Goal: Task Accomplishment & Management: Use online tool/utility

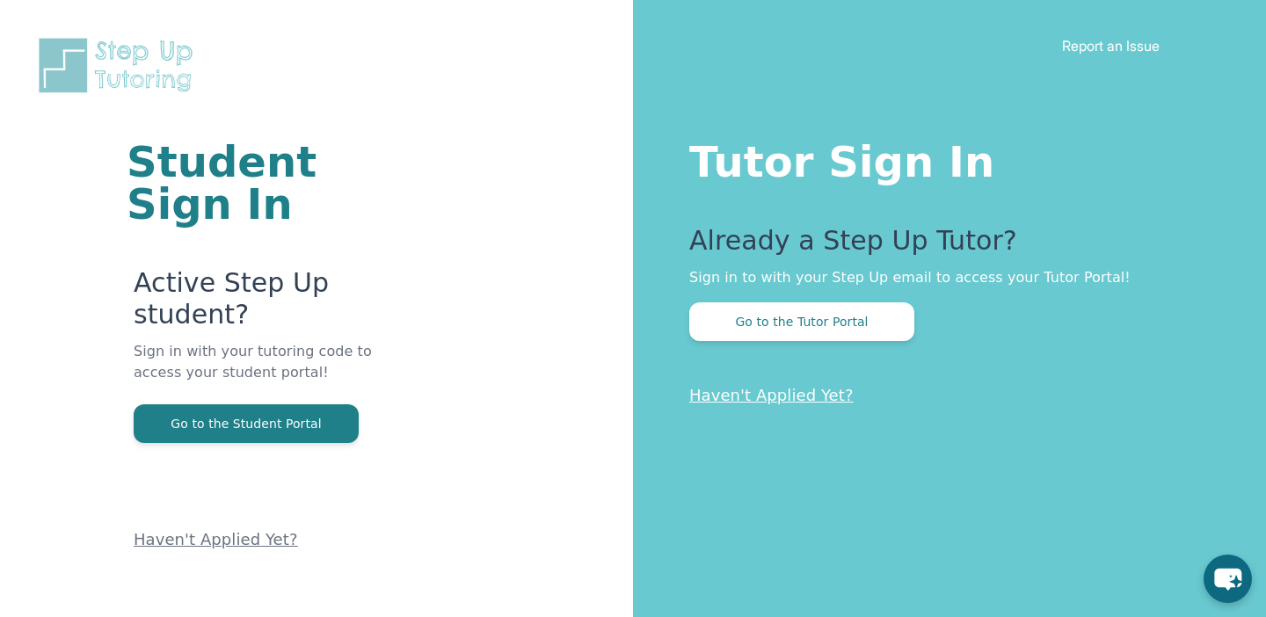
click at [814, 343] on div "Tutor Sign In Already a Step Up Tutor? Sign in to with your Step Up email to ac…" at bounding box center [949, 308] width 633 height 617
click at [818, 327] on button "Go to the Tutor Portal" at bounding box center [801, 321] width 225 height 39
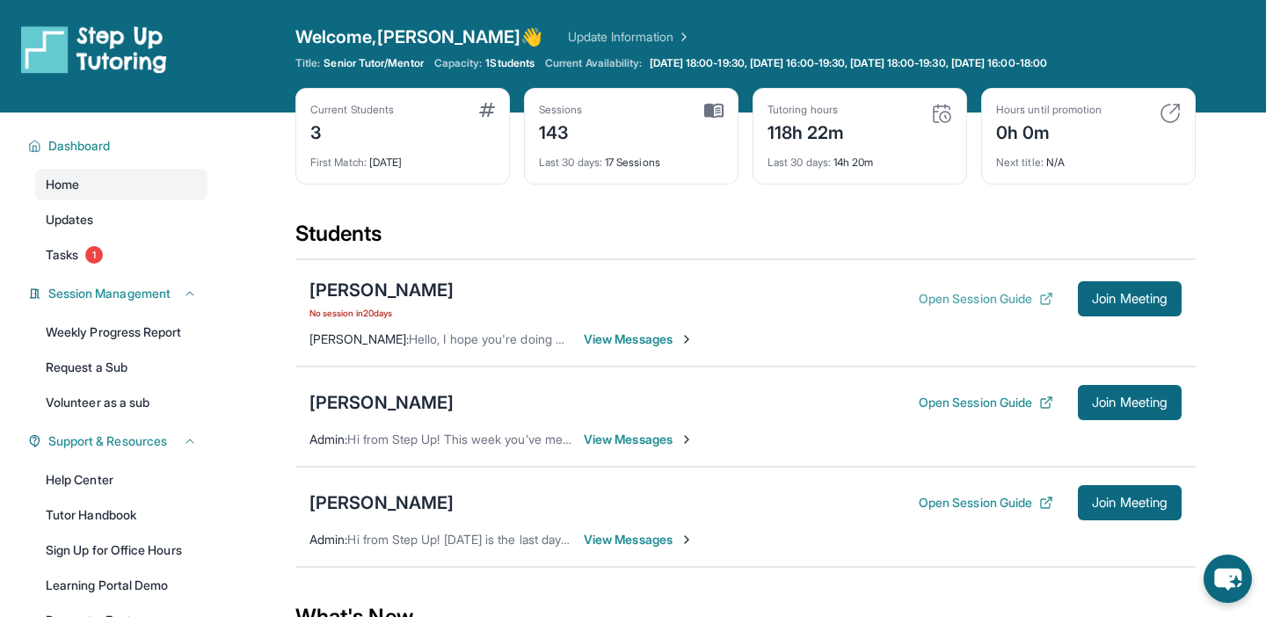
click at [984, 300] on button "Open Session Guide" at bounding box center [986, 299] width 135 height 18
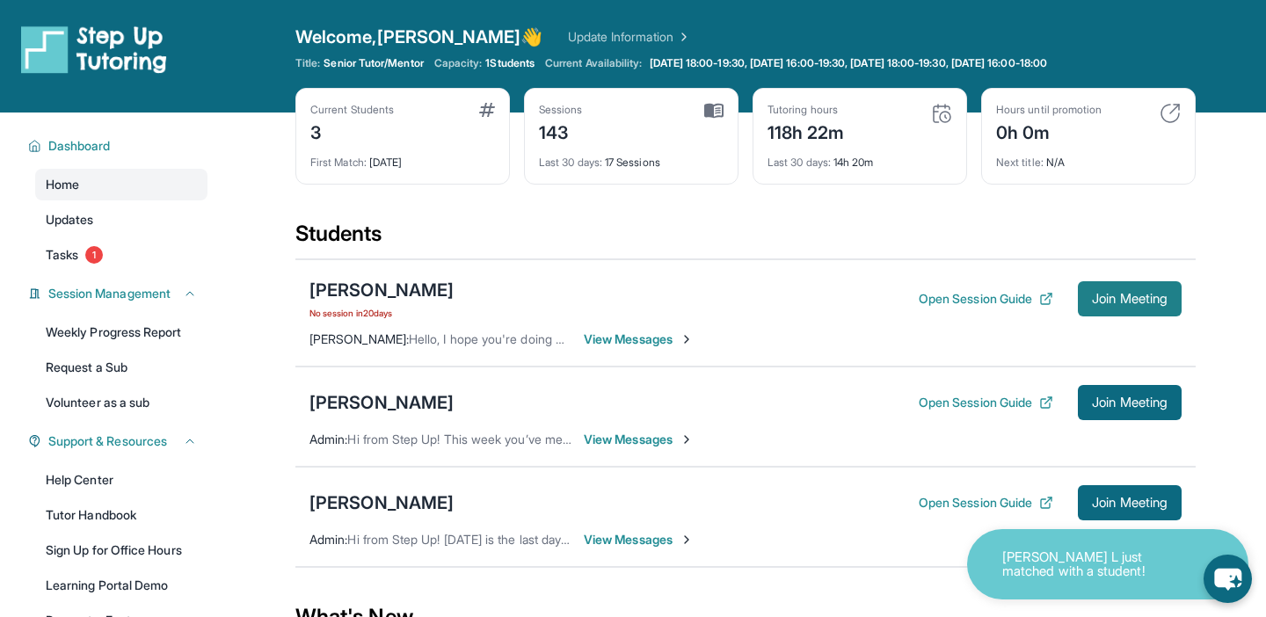
click at [1093, 315] on button "Join Meeting" at bounding box center [1130, 298] width 104 height 35
